Goal: Find contact information: Find contact information

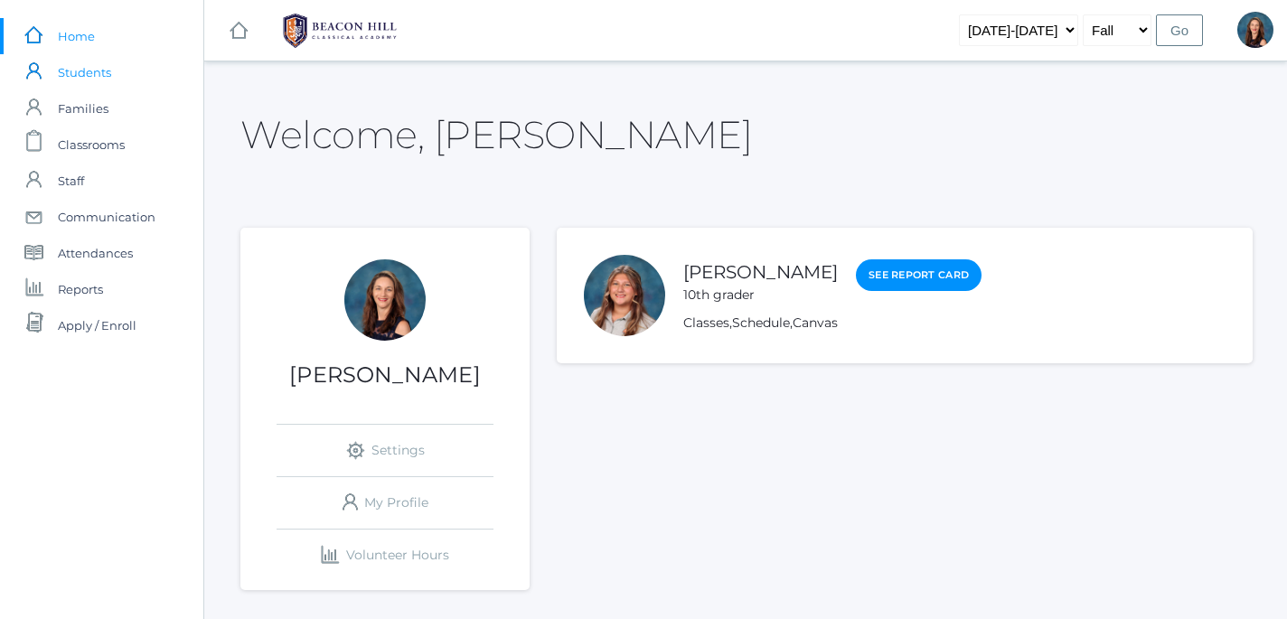
click at [89, 73] on span "Students" at bounding box center [84, 72] width 53 height 36
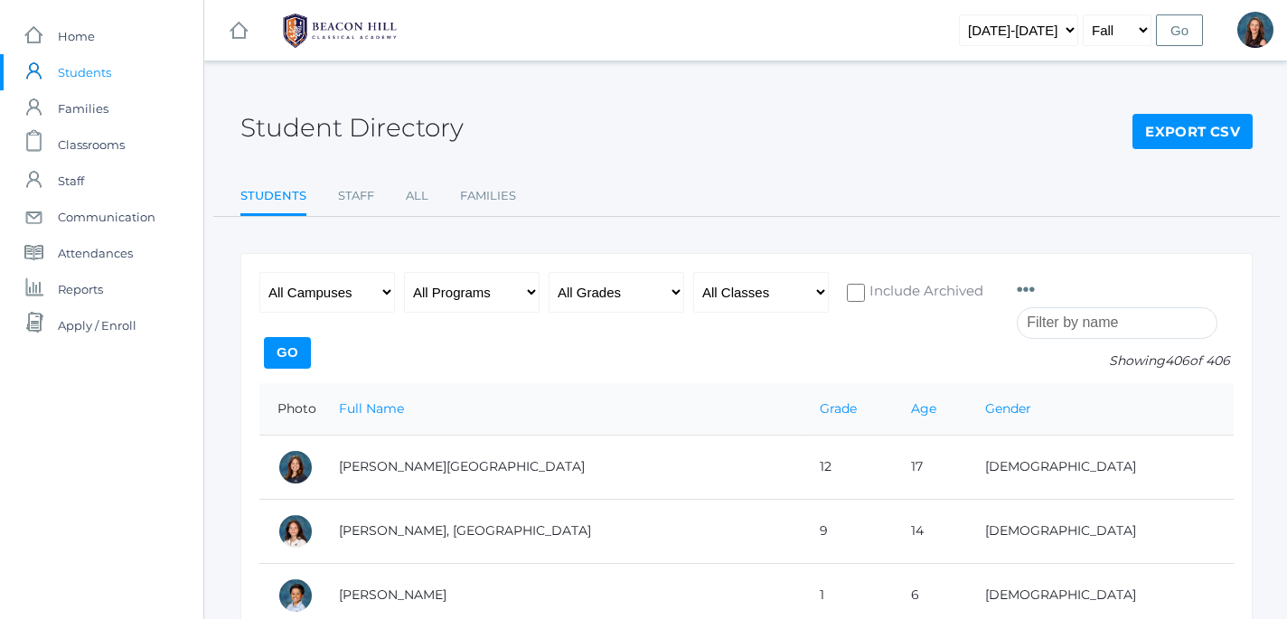
click at [1042, 322] on input "search" at bounding box center [1116, 323] width 201 height 32
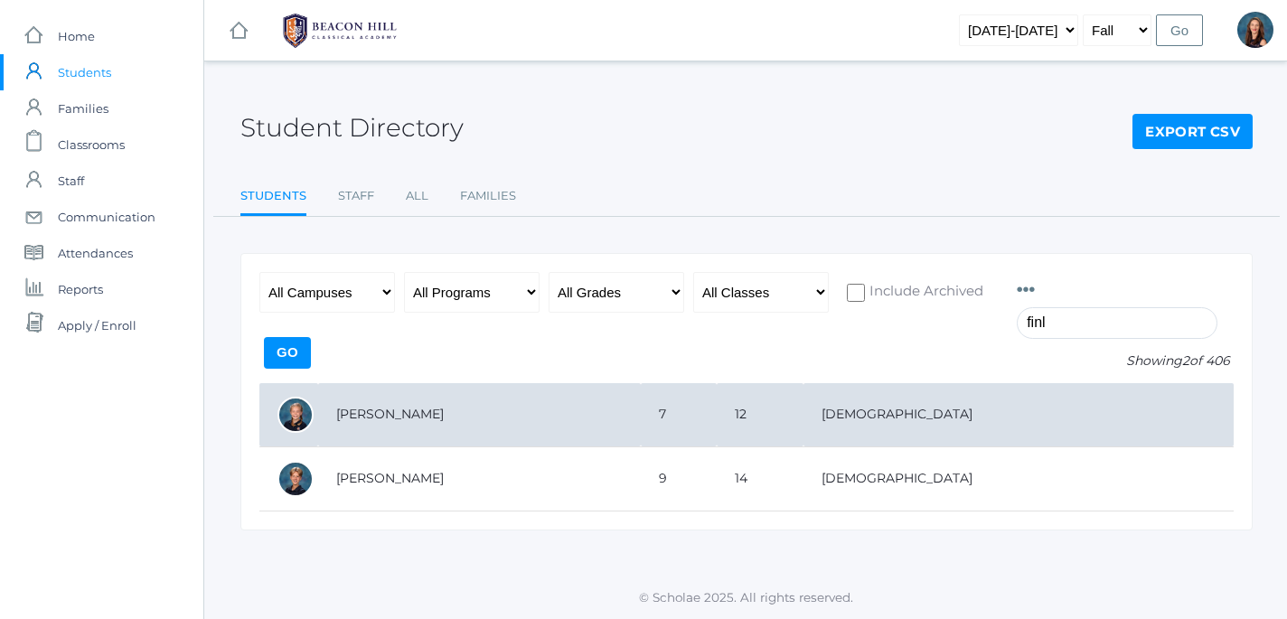
type input "finl"
click at [361, 419] on td "[PERSON_NAME]" at bounding box center [479, 415] width 323 height 64
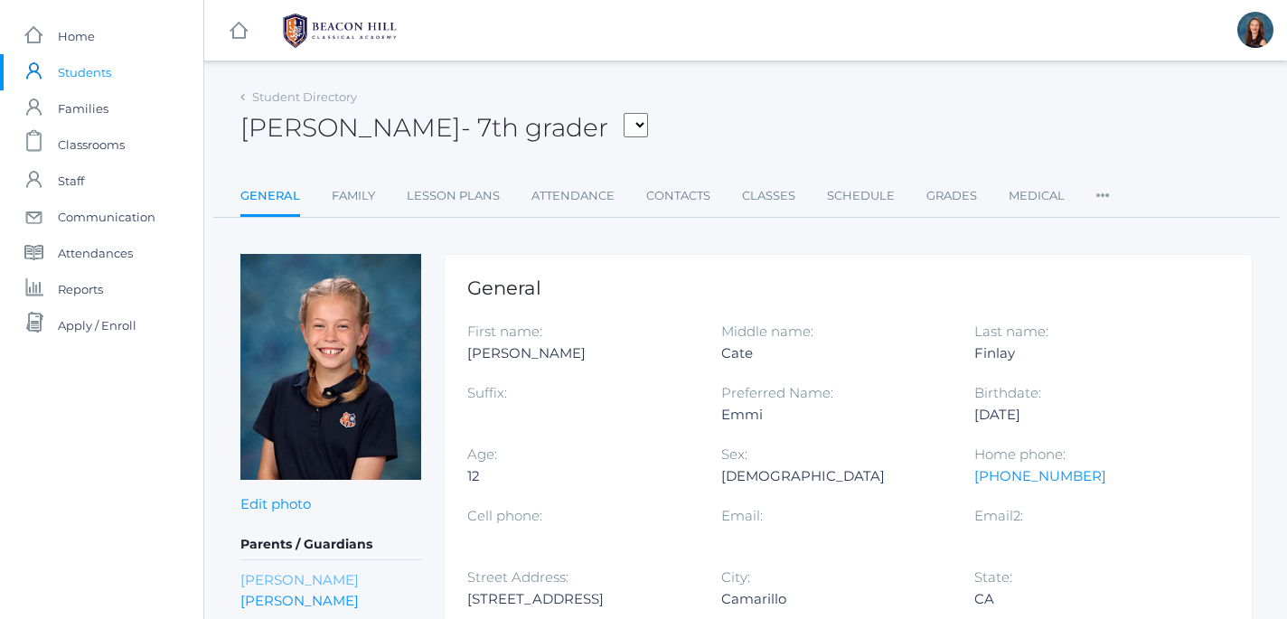
click at [282, 578] on link "[PERSON_NAME]" at bounding box center [299, 579] width 118 height 21
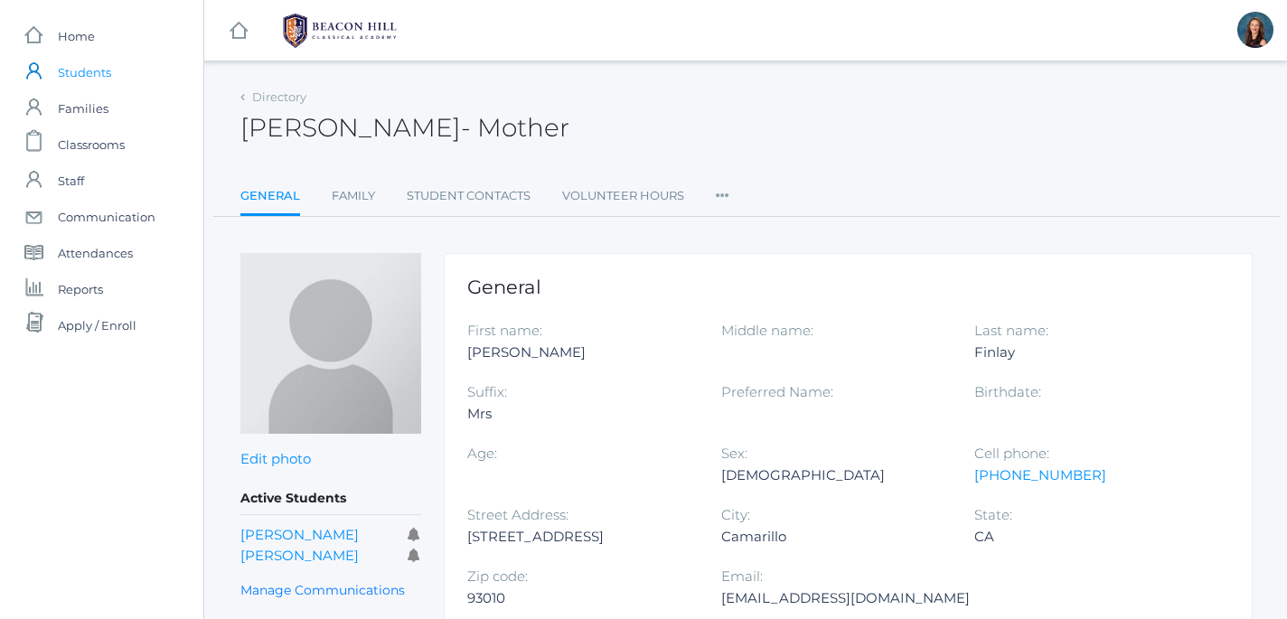
click at [93, 68] on span "Students" at bounding box center [84, 72] width 53 height 36
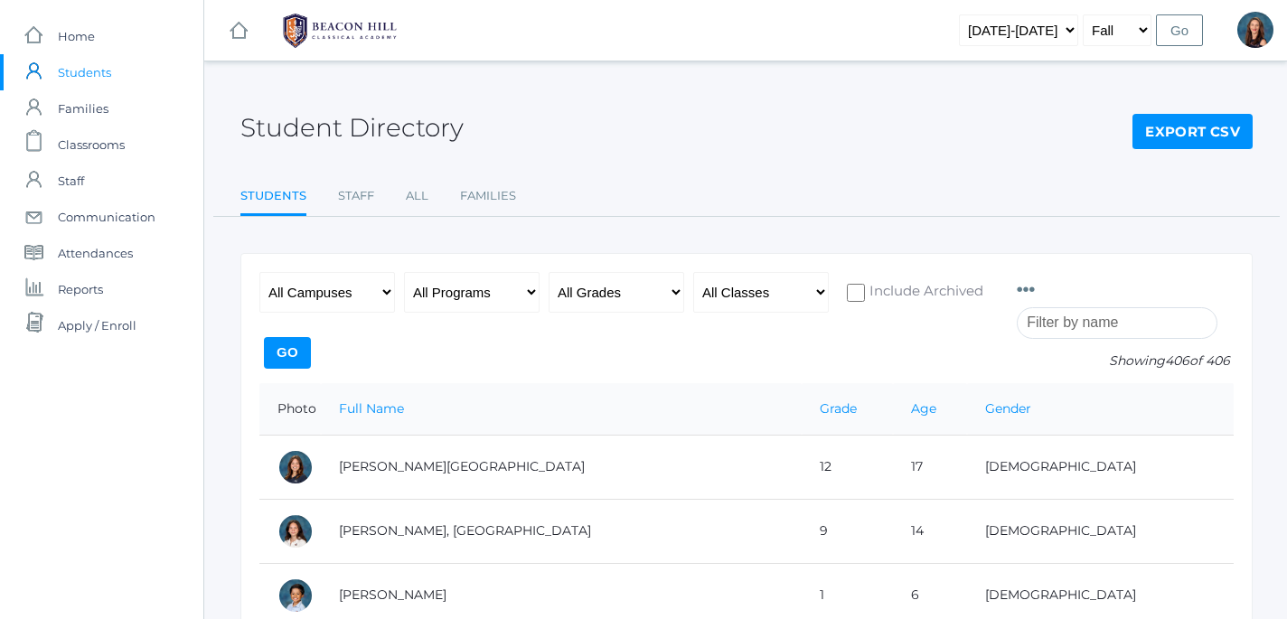
click at [1063, 325] on input "search" at bounding box center [1116, 323] width 201 height 32
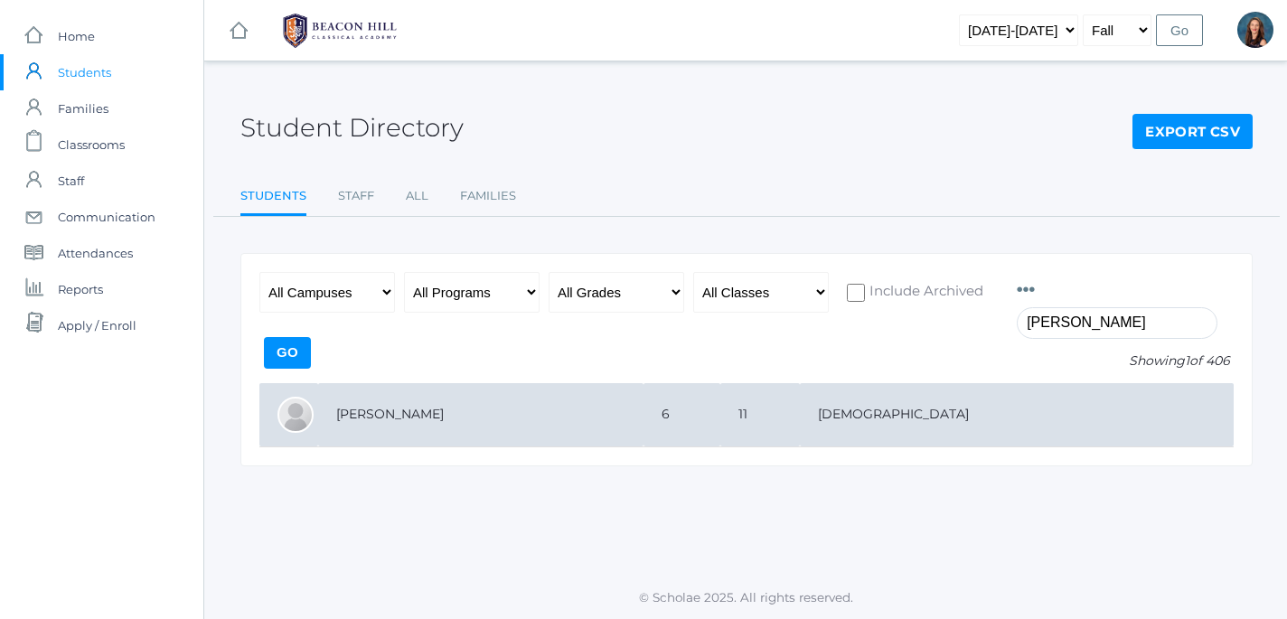
type input "kazmer"
click at [421, 414] on td "Kazmer, Lydia" at bounding box center [480, 415] width 325 height 64
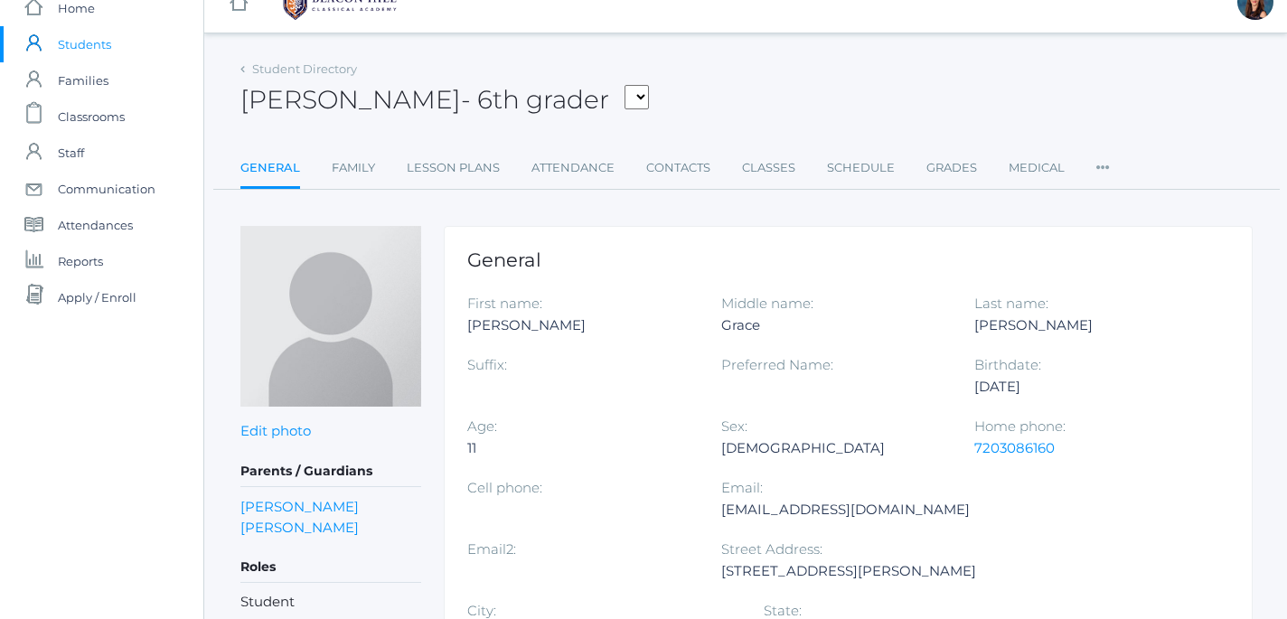
scroll to position [33, 0]
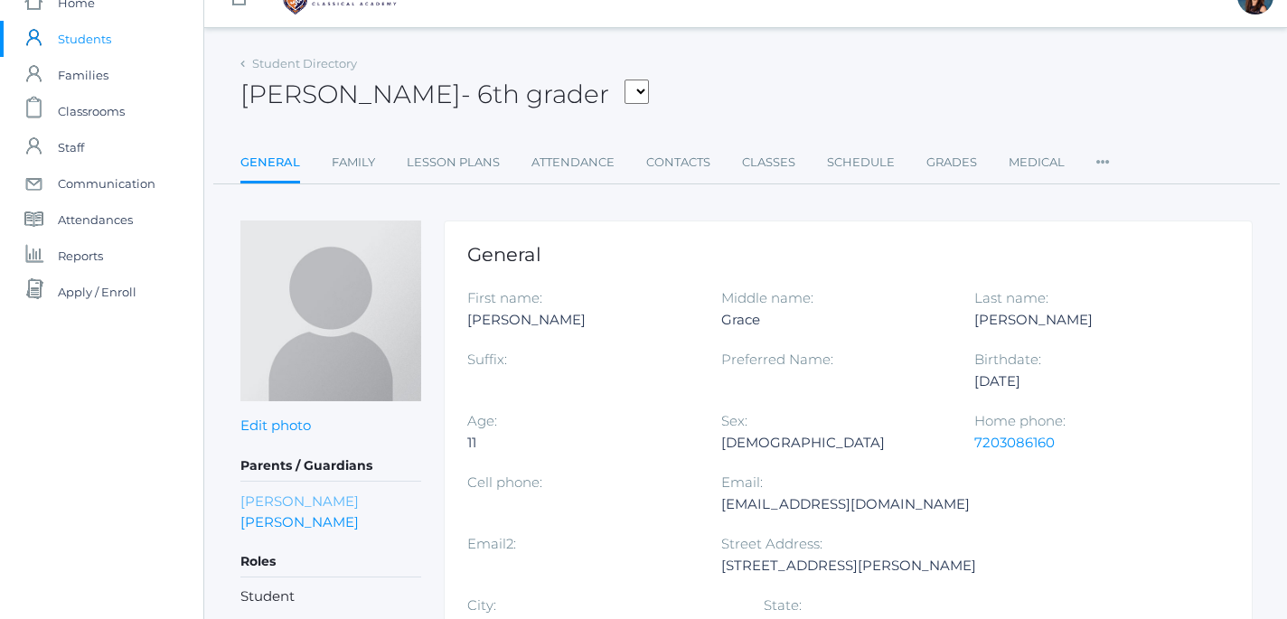
click at [328, 501] on link "Charlotte Kazmer" at bounding box center [299, 501] width 118 height 21
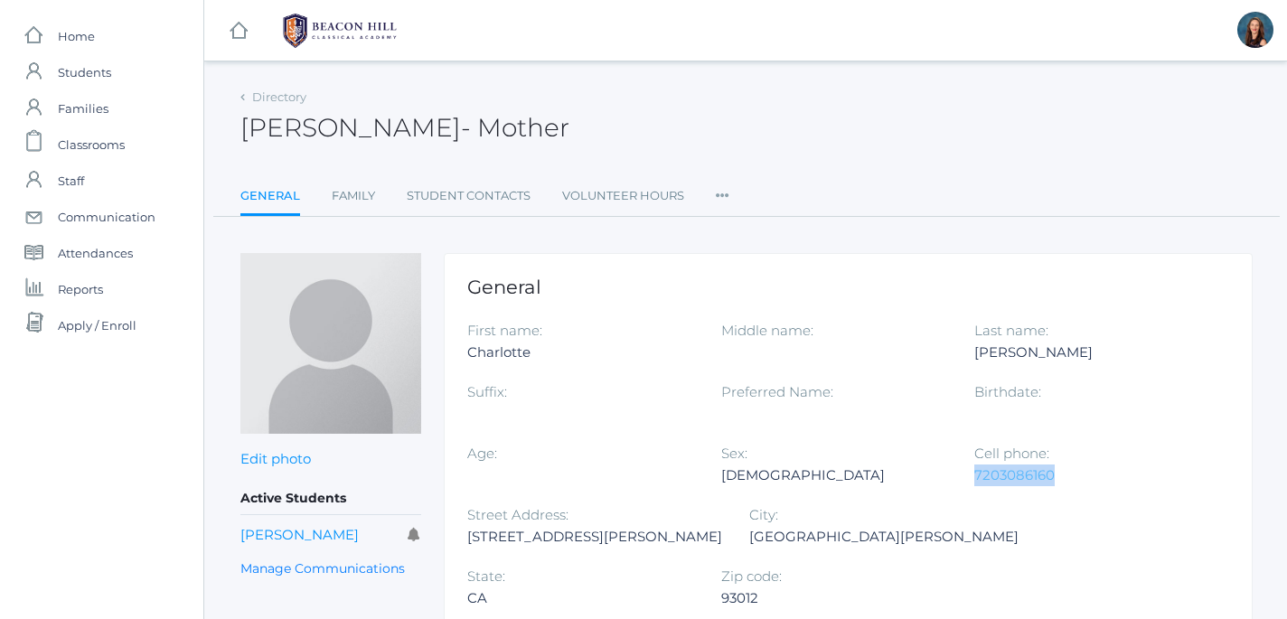
drag, startPoint x: 1057, startPoint y: 476, endPoint x: 978, endPoint y: 484, distance: 79.9
click at [978, 484] on div "7203086160" at bounding box center [1087, 475] width 227 height 22
copy link "7203086160"
click at [120, 76] on link "icons/user/plain Created with Sketch. Students" at bounding box center [101, 72] width 203 height 36
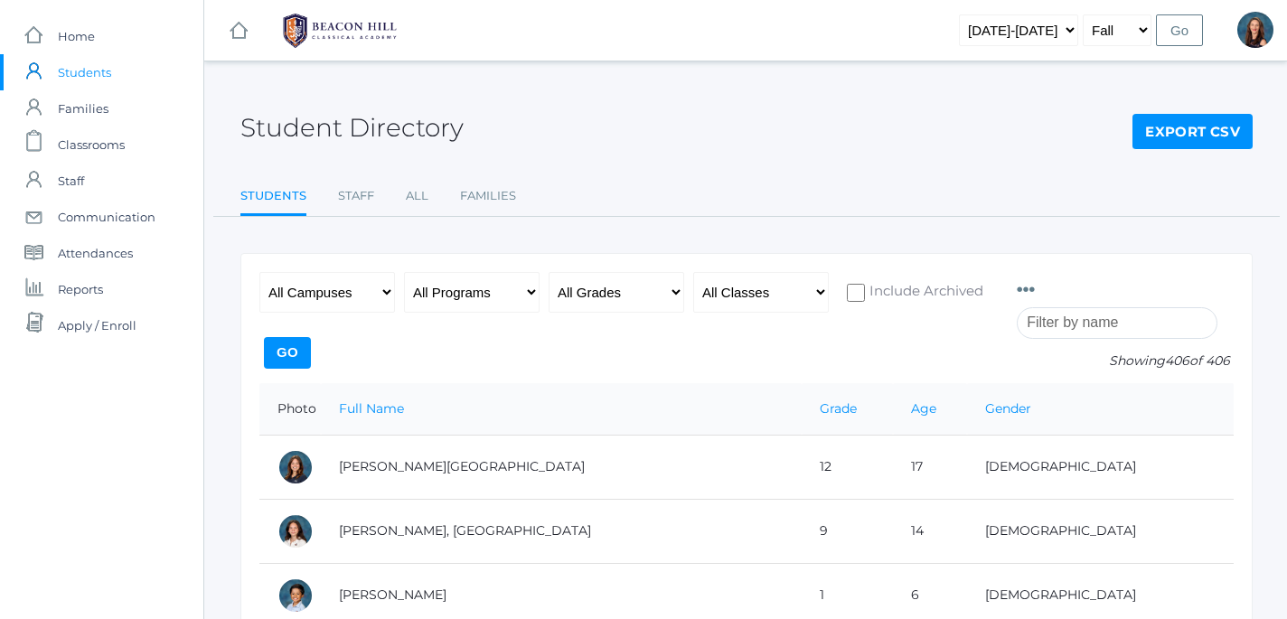
click at [1046, 323] on input "search" at bounding box center [1116, 323] width 201 height 32
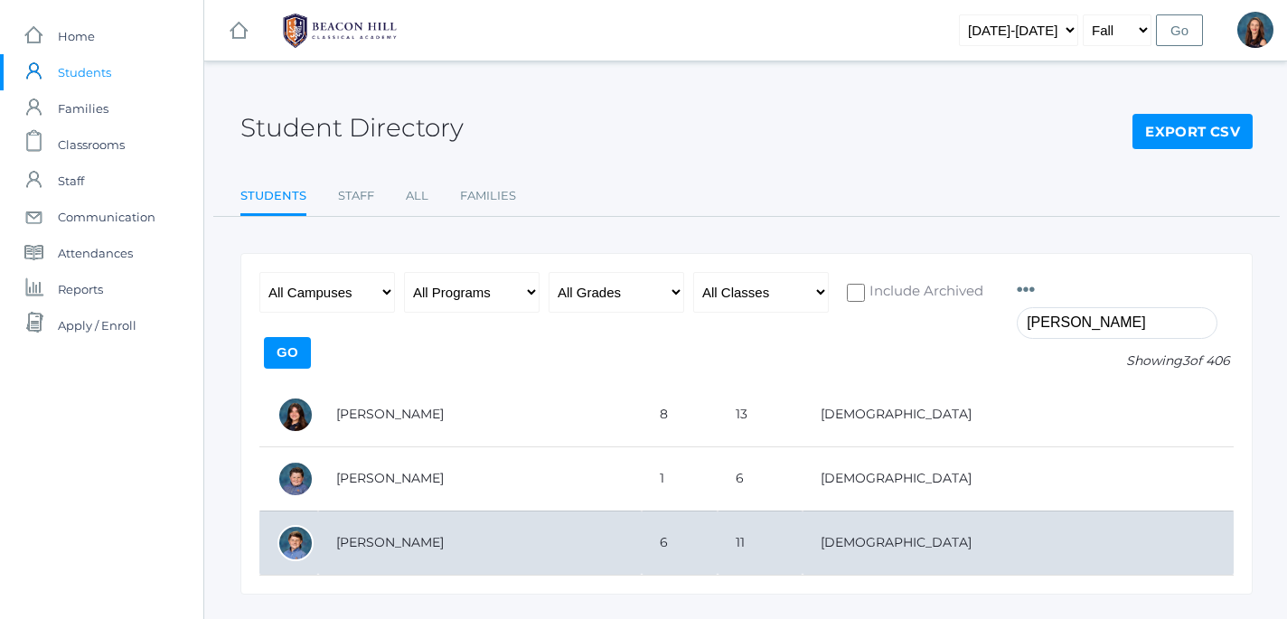
type input "kohr"
click at [398, 546] on td "[PERSON_NAME]" at bounding box center [479, 543] width 323 height 64
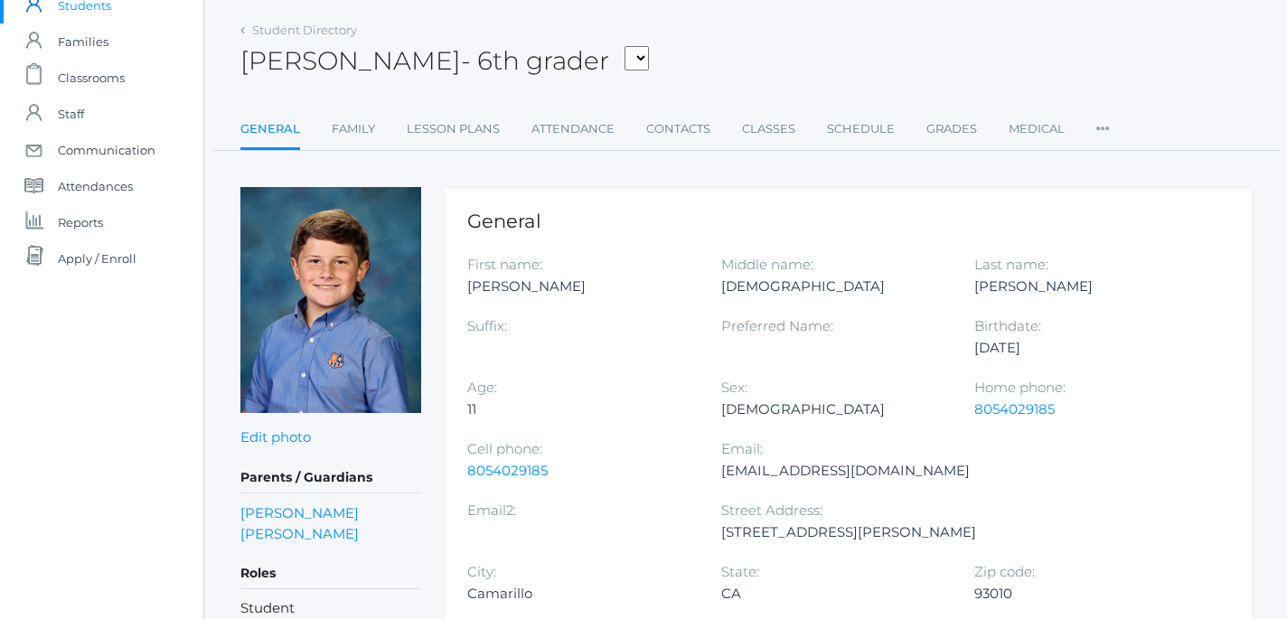
scroll to position [70, 0]
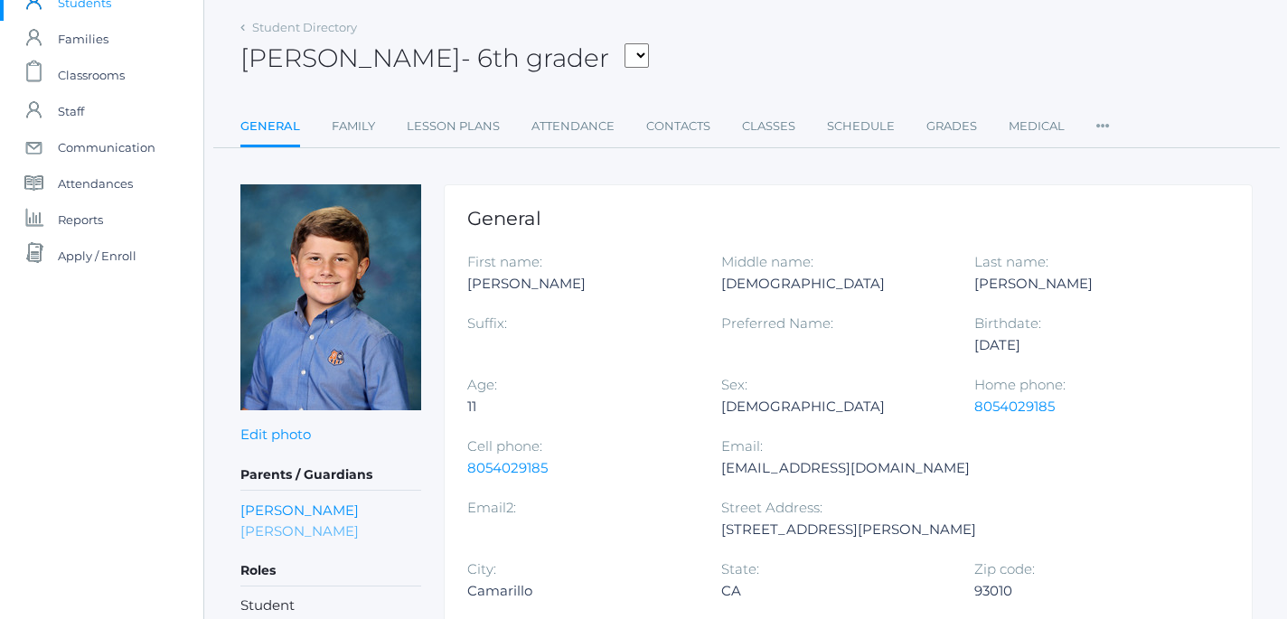
click at [308, 532] on link "Brittany Kohr" at bounding box center [299, 530] width 118 height 21
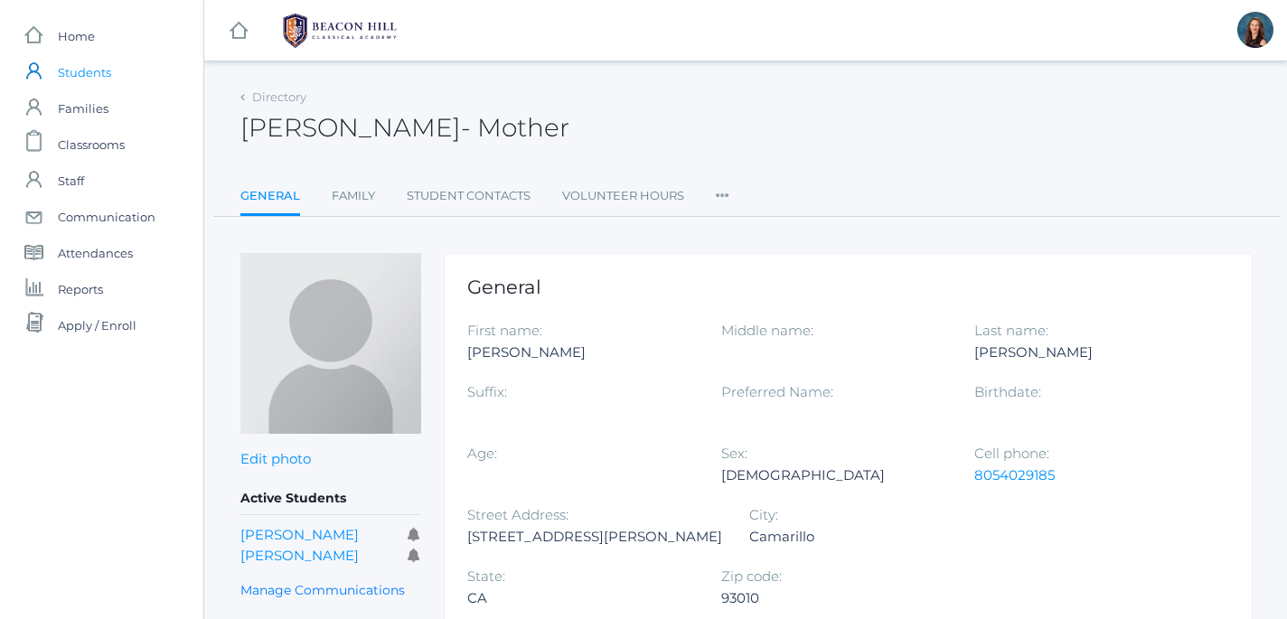
click at [111, 76] on span "Students" at bounding box center [84, 72] width 53 height 36
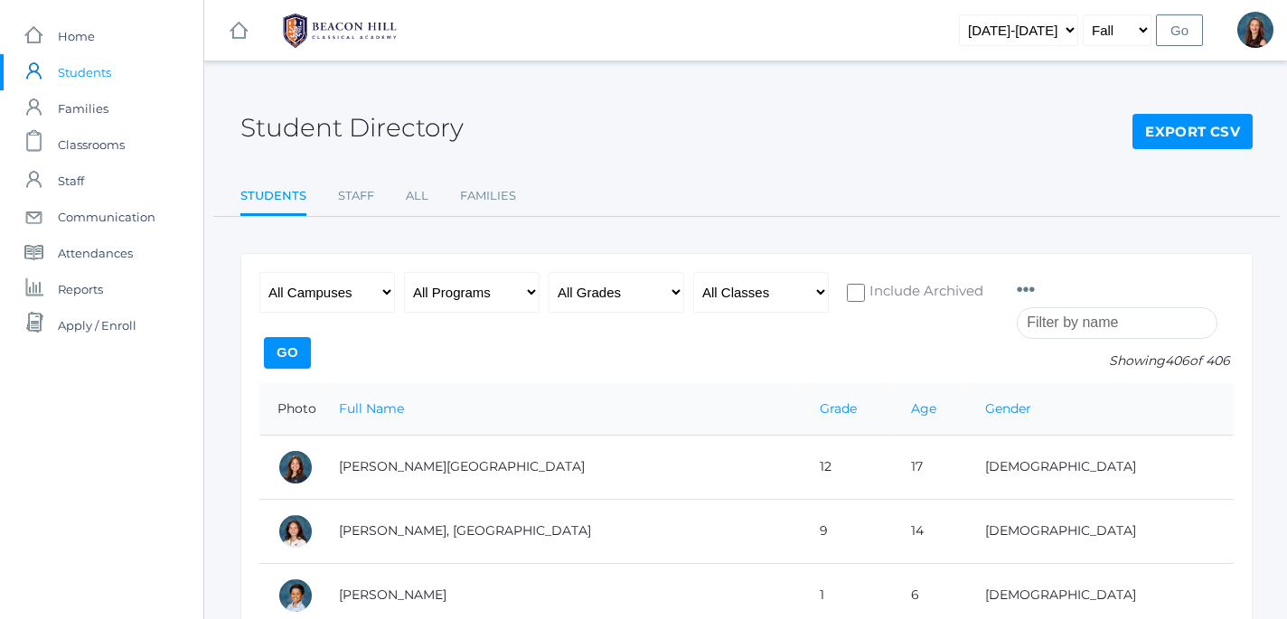
click at [1064, 319] on input "search" at bounding box center [1116, 323] width 201 height 32
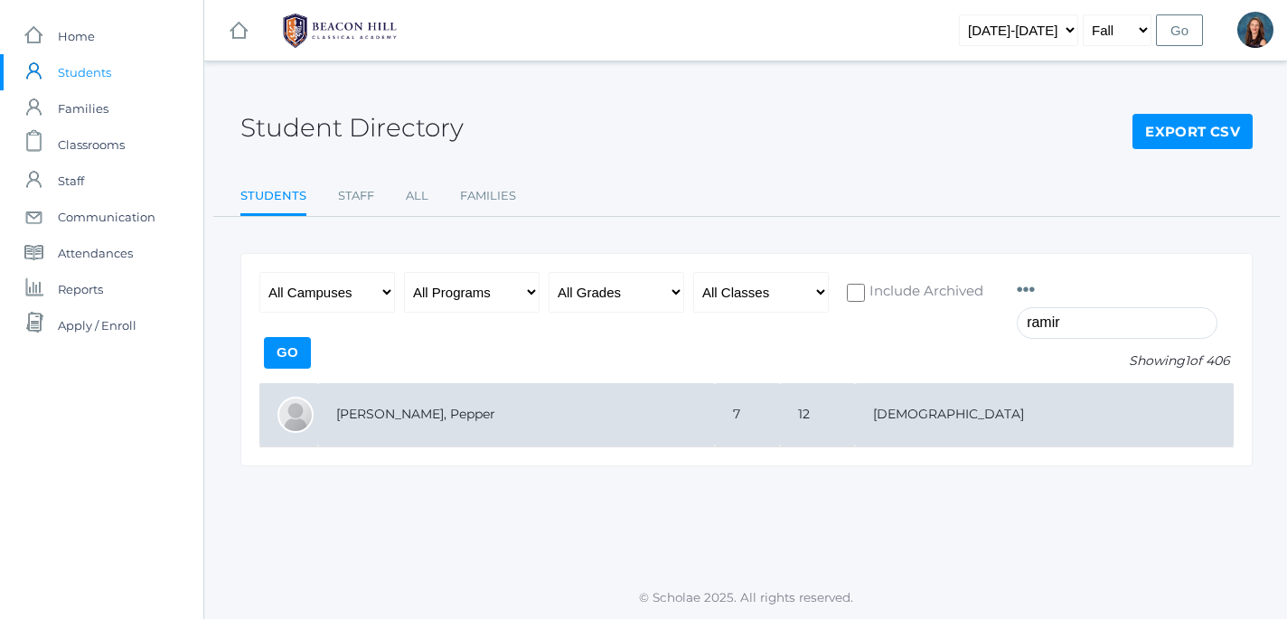
type input "ramir"
click at [466, 420] on td "[PERSON_NAME], Pepper" at bounding box center [516, 415] width 397 height 64
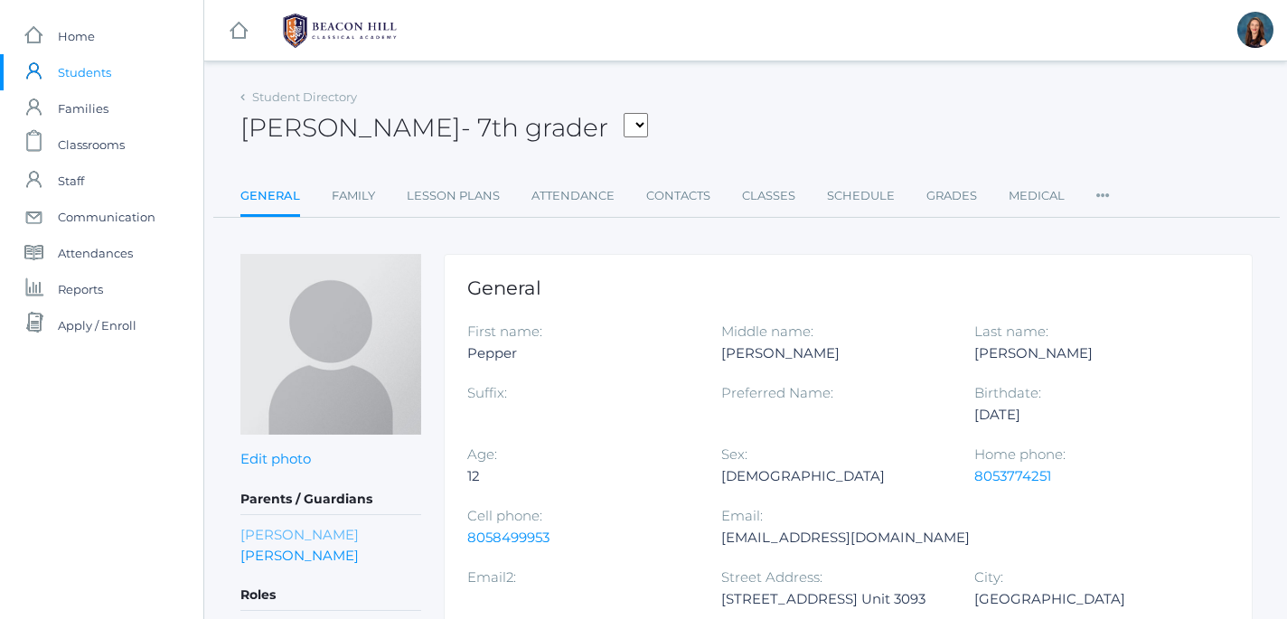
click at [285, 540] on link "[PERSON_NAME]" at bounding box center [299, 534] width 118 height 21
